Goal: Information Seeking & Learning: Learn about a topic

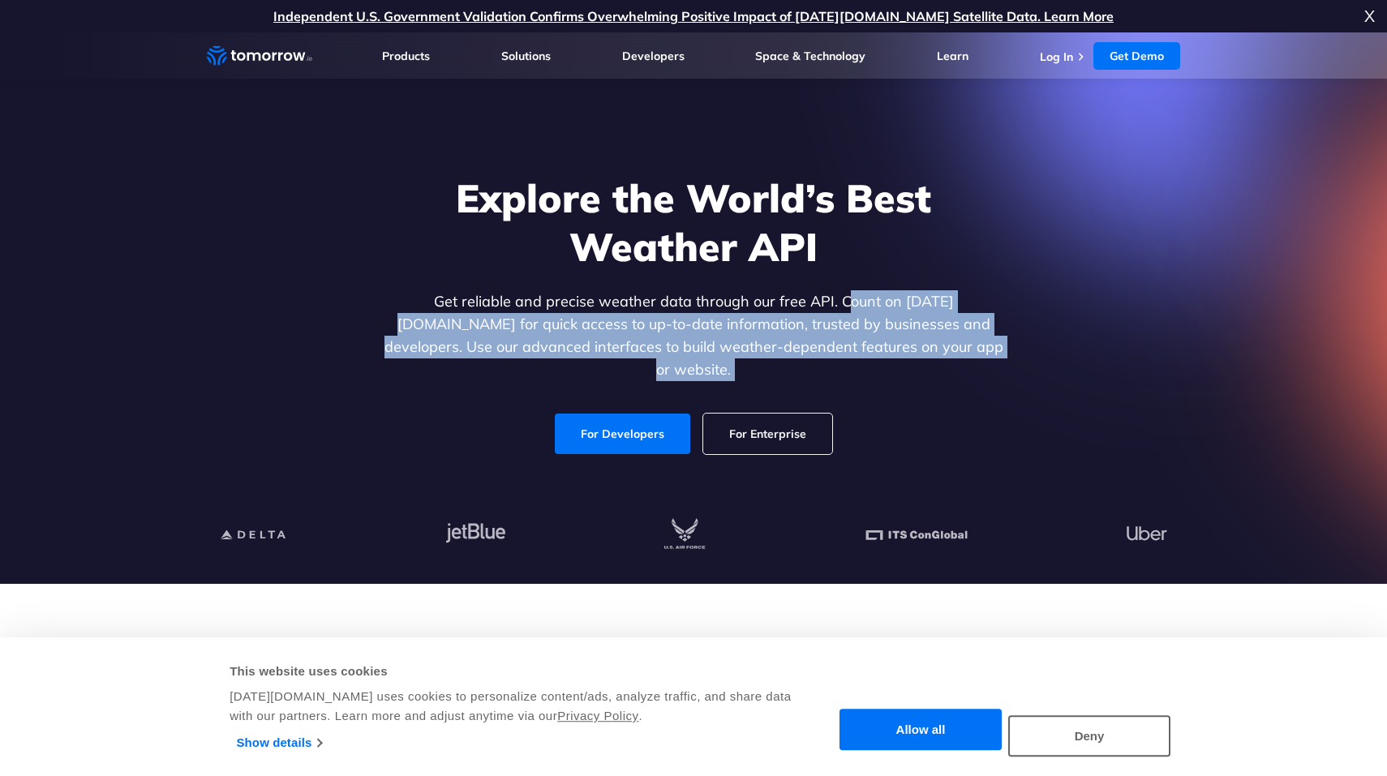
drag, startPoint x: 487, startPoint y: 389, endPoint x: 896, endPoint y: 282, distance: 422.7
click at [889, 282] on div "Explore the World’s Best Weather API Get reliable and precise weather data thro…" at bounding box center [693, 314] width 999 height 345
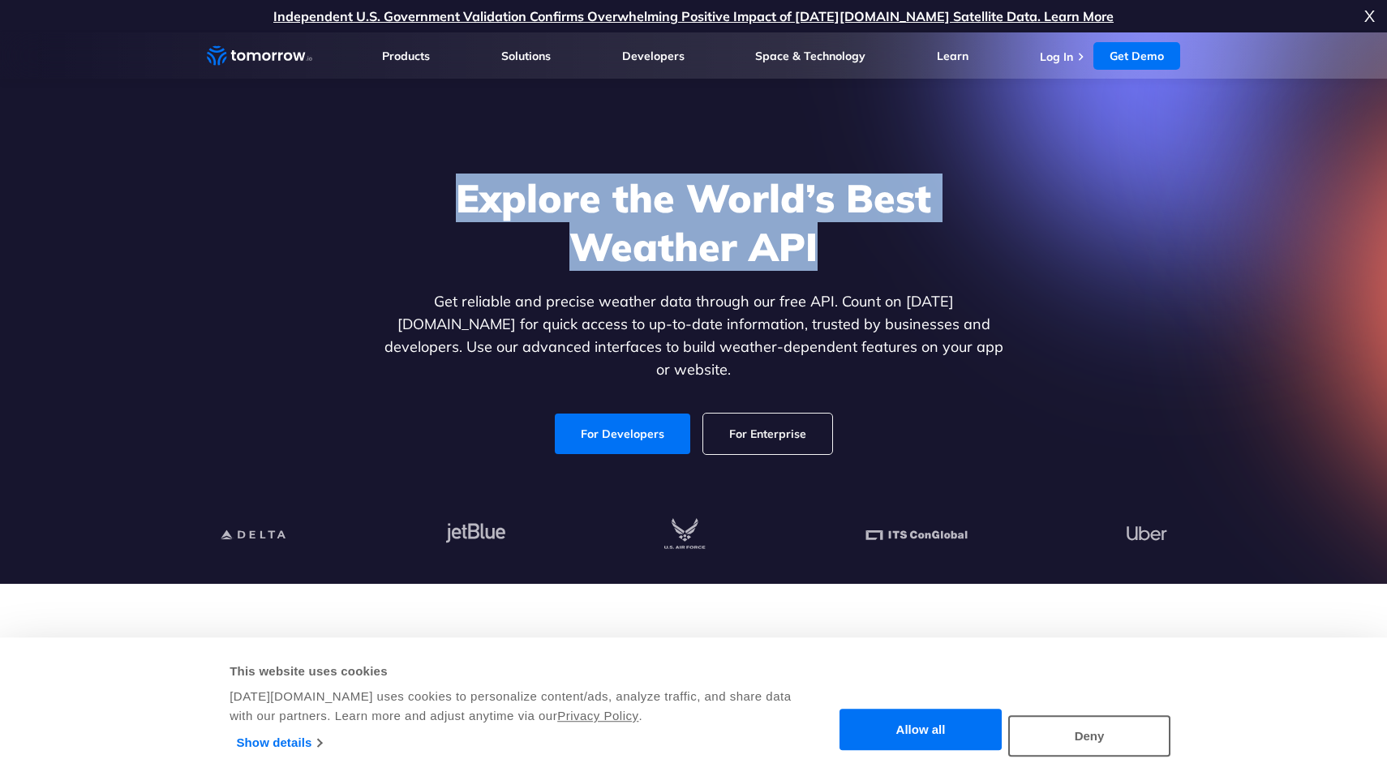
drag, startPoint x: 896, startPoint y: 282, endPoint x: 777, endPoint y: 144, distance: 181.8
click at [782, 147] on div "Explore the World’s Best Weather API Get reliable and precise weather data thro…" at bounding box center [693, 314] width 999 height 345
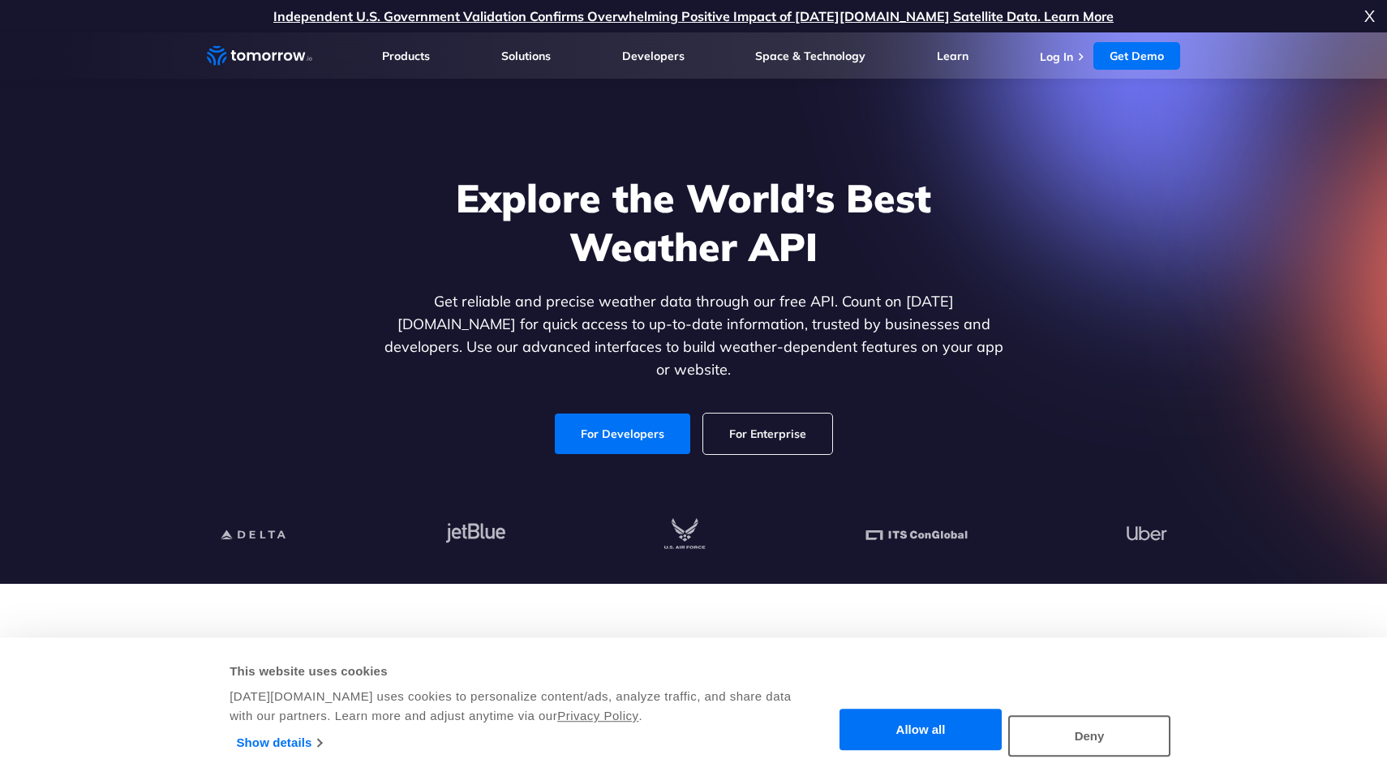
drag, startPoint x: 777, startPoint y: 144, endPoint x: 652, endPoint y: 131, distance: 125.6
click at [654, 131] on section "Explore the World’s Best Weather API Get reliable and precise weather data thro…" at bounding box center [693, 308] width 1387 height 552
drag, startPoint x: 652, startPoint y: 131, endPoint x: 628, endPoint y: 95, distance: 43.2
click at [628, 95] on section "Explore the World’s Best Weather API Get reliable and precise weather data thro…" at bounding box center [693, 308] width 1387 height 552
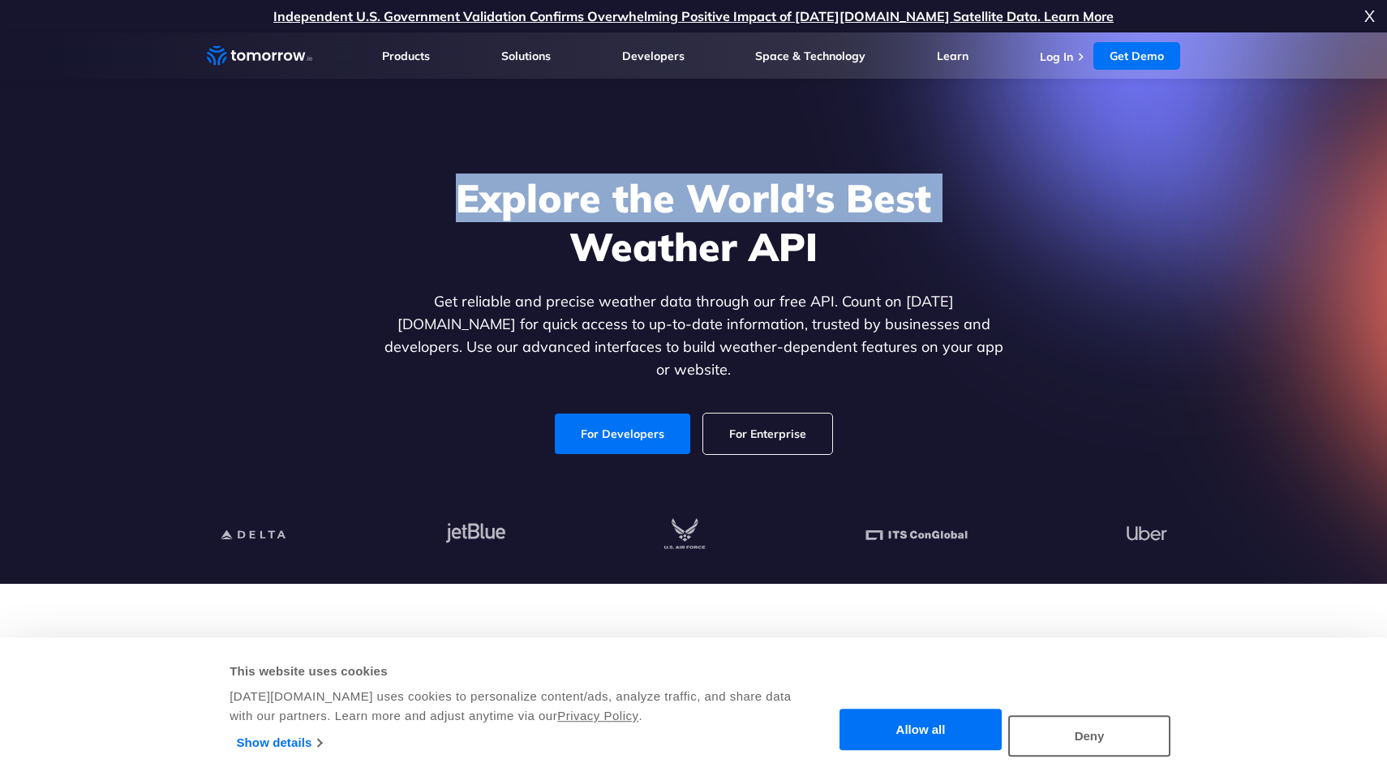
click at [346, 189] on div "Explore the World’s Best Weather API Get reliable and precise weather data thro…" at bounding box center [693, 314] width 999 height 345
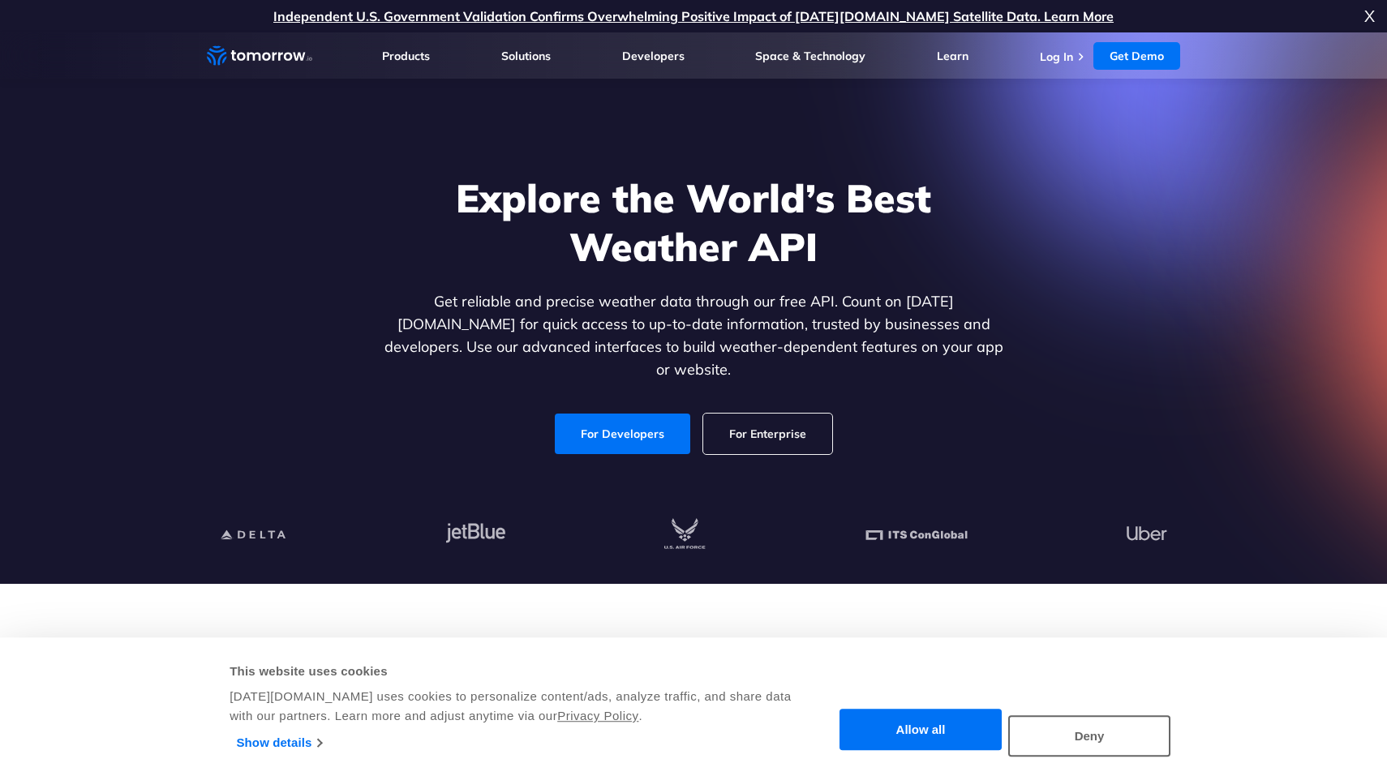
drag, startPoint x: 354, startPoint y: 186, endPoint x: 604, endPoint y: 151, distance: 253.1
click at [604, 151] on div "Explore the World’s Best Weather API Get reliable and precise weather data thro…" at bounding box center [693, 314] width 999 height 345
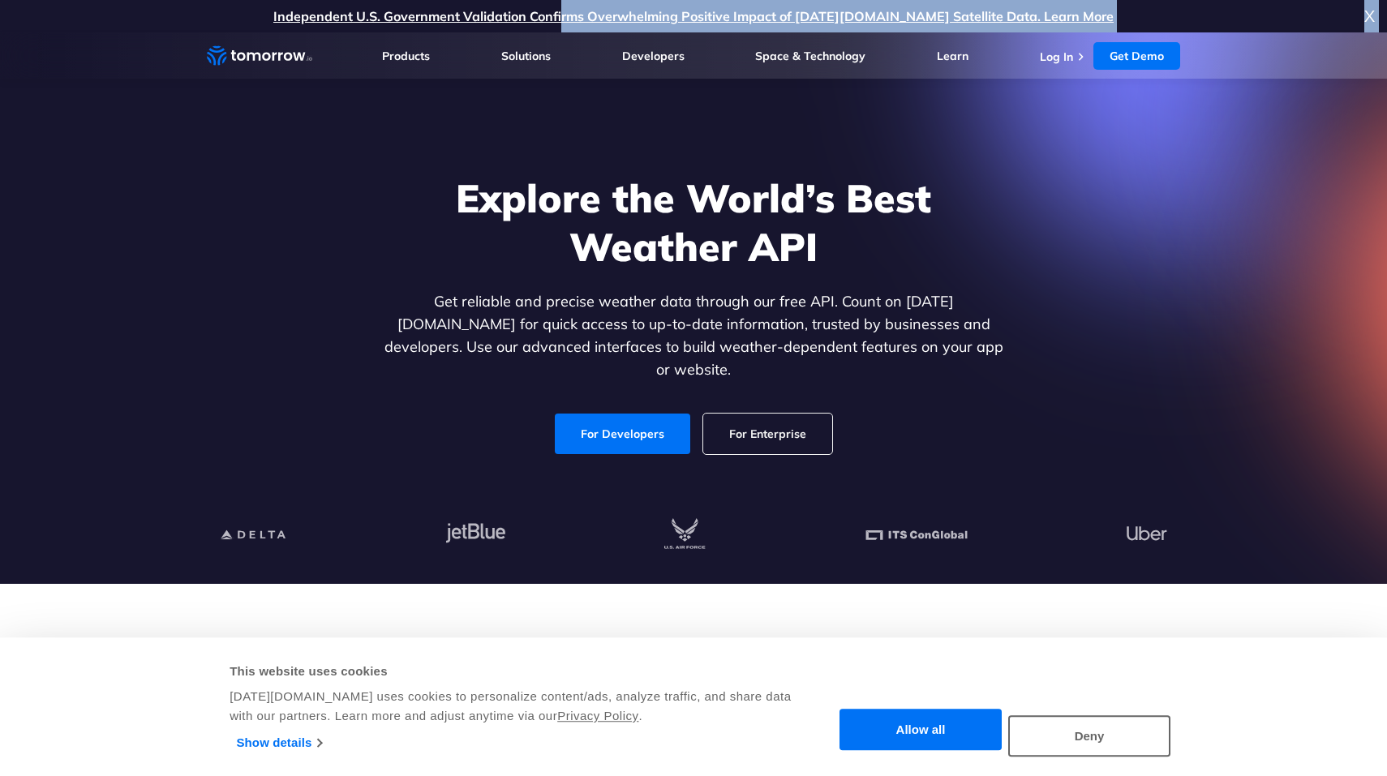
drag, startPoint x: 604, startPoint y: 151, endPoint x: 600, endPoint y: 22, distance: 129.1
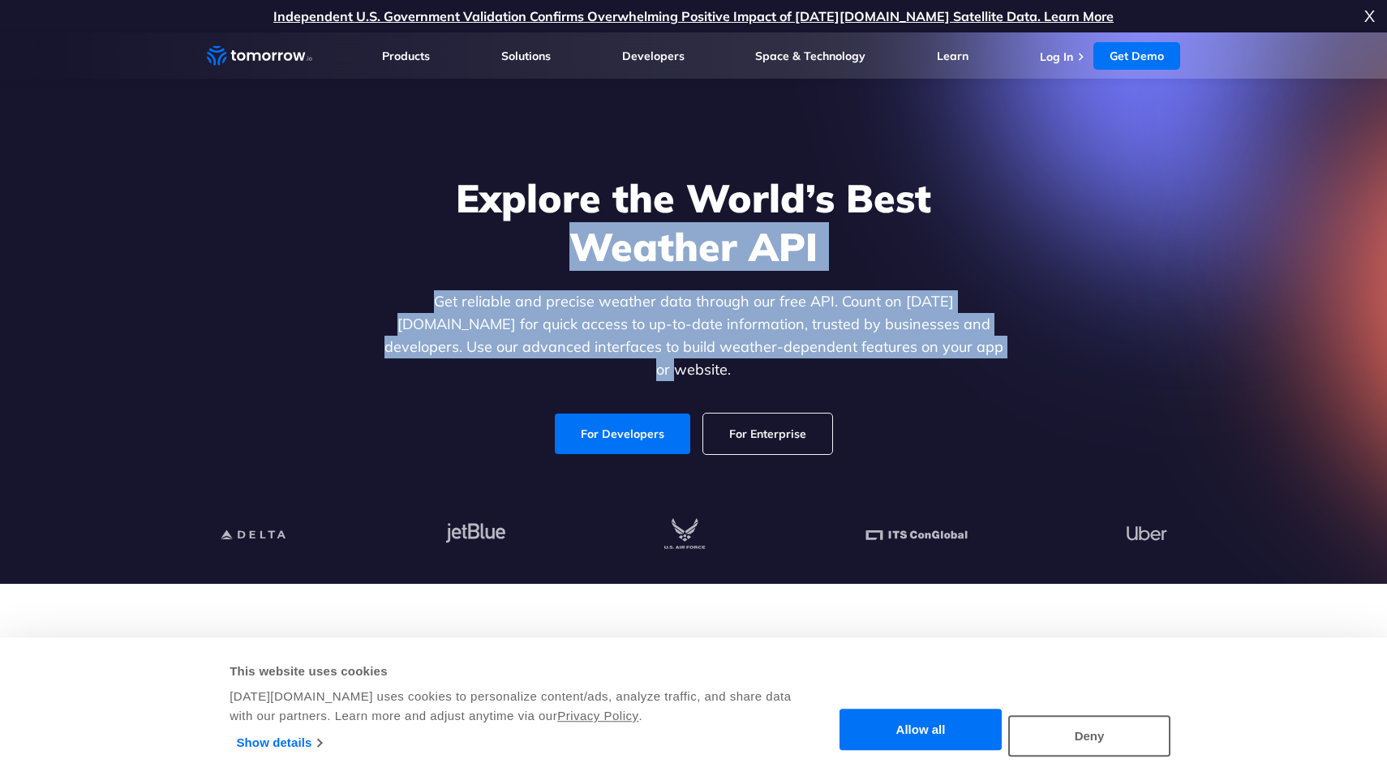
click at [488, 164] on div "Explore the World’s Best Weather API Get reliable and precise weather data thro…" at bounding box center [693, 314] width 999 height 345
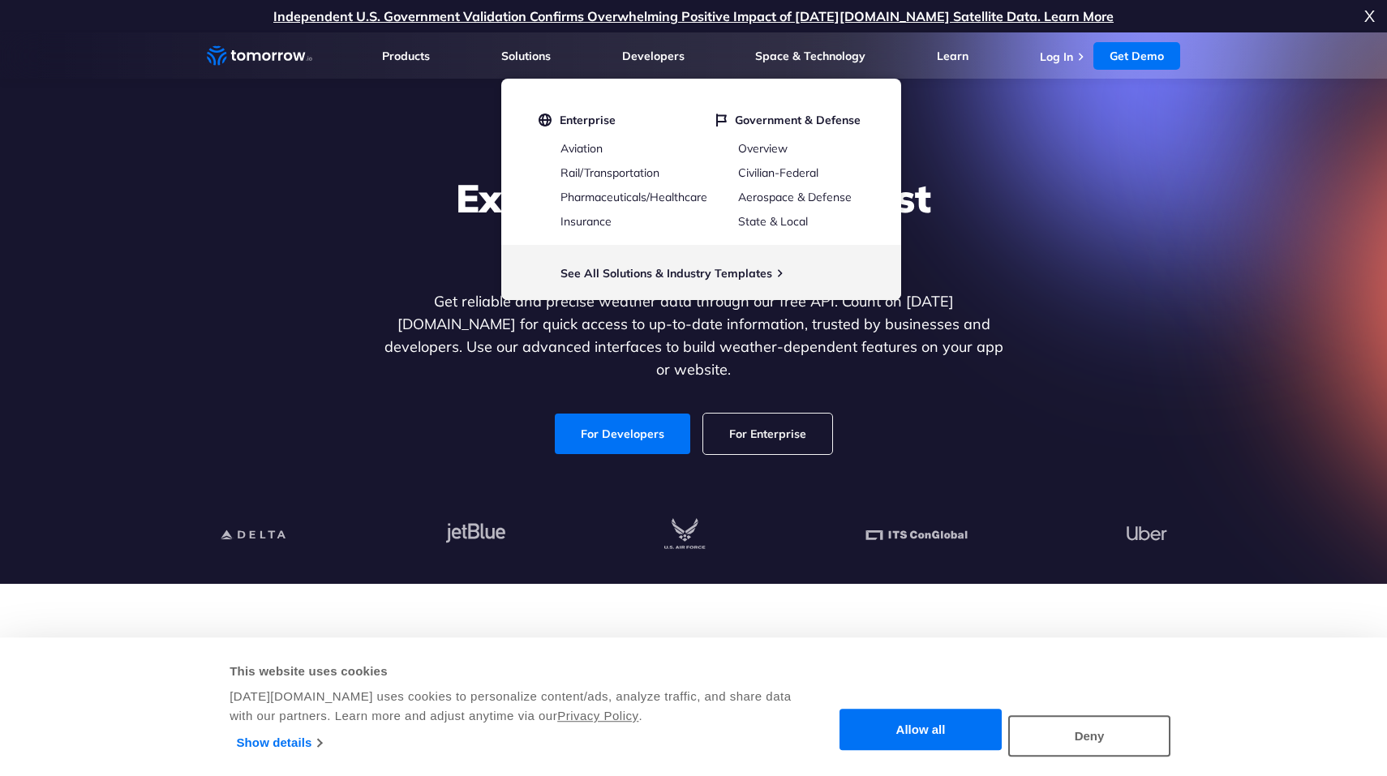
drag, startPoint x: 529, startPoint y: 28, endPoint x: 538, endPoint y: 7, distance: 22.9
click at [537, 7] on p "Independent U.S. Government Validation Confirms Overwhelming Positive Impact of…" at bounding box center [693, 16] width 1387 height 32
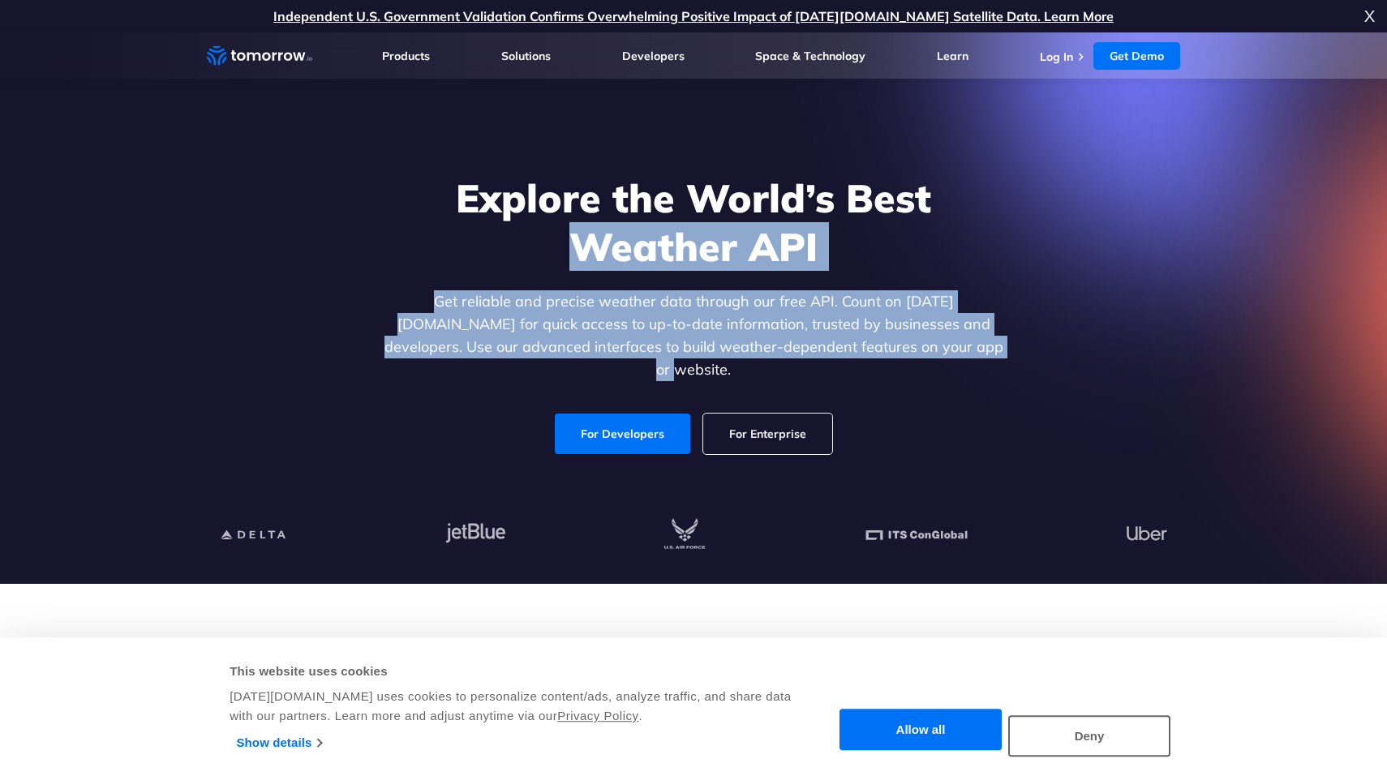
click at [538, 232] on div "Explore the World’s Best Weather API Get reliable and precise weather data thro…" at bounding box center [693, 314] width 626 height 281
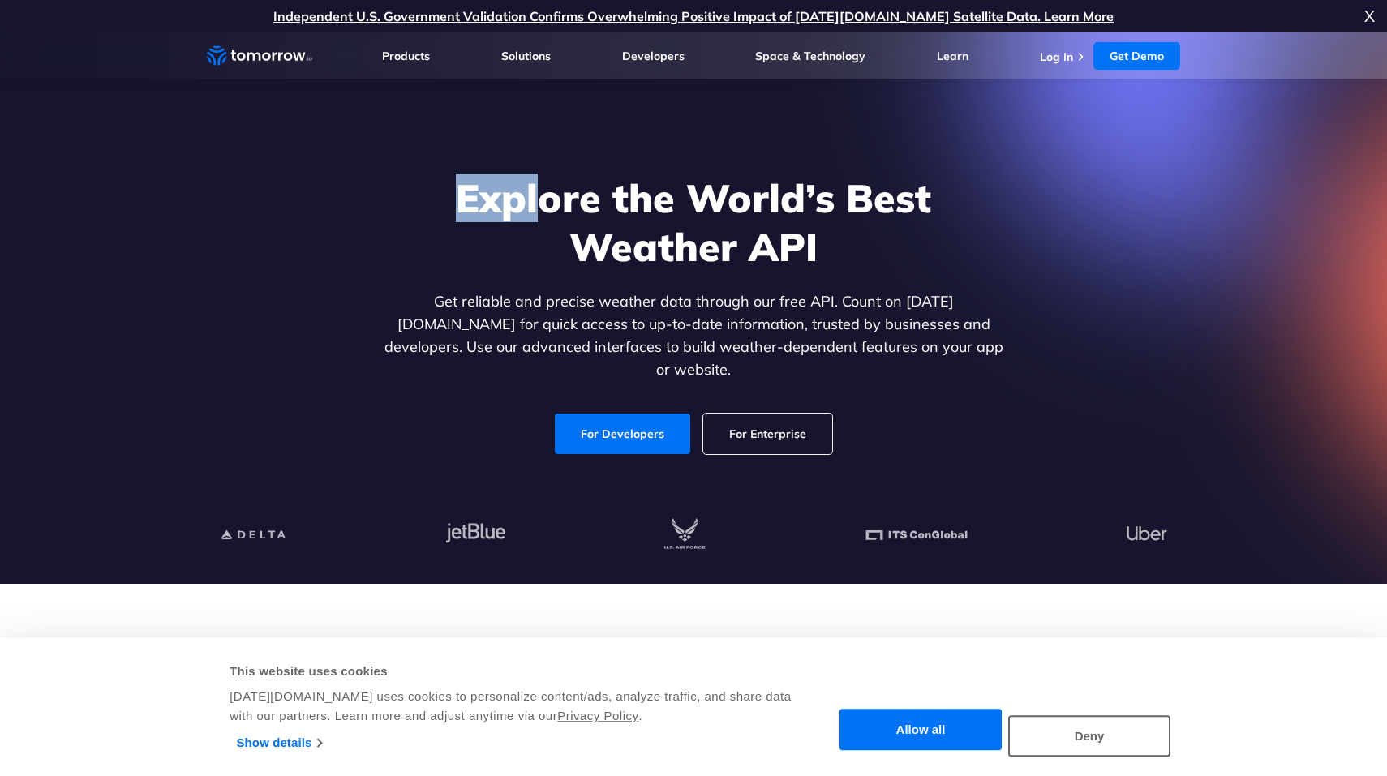
drag, startPoint x: 536, startPoint y: 225, endPoint x: 532, endPoint y: 153, distance: 72.3
click at [535, 158] on div "Explore the World’s Best Weather API Get reliable and precise weather data thro…" at bounding box center [693, 314] width 999 height 345
